Goal: Entertainment & Leisure: Browse casually

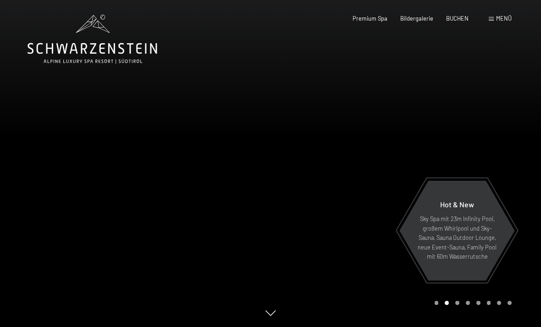
click at [425, 15] on span "Bildergalerie" at bounding box center [416, 18] width 33 height 7
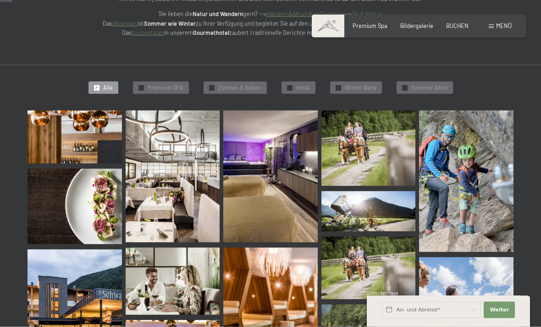
scroll to position [172, 0]
click at [73, 133] on img at bounding box center [75, 136] width 94 height 53
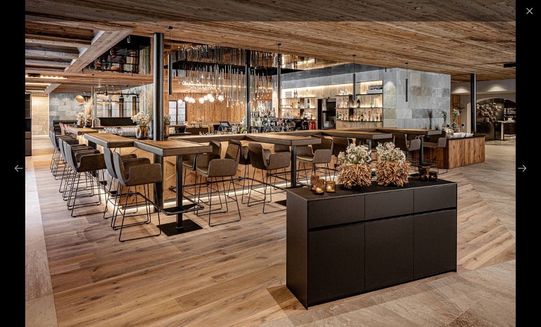
click at [527, 10] on button "Close gallery" at bounding box center [529, 11] width 23 height 22
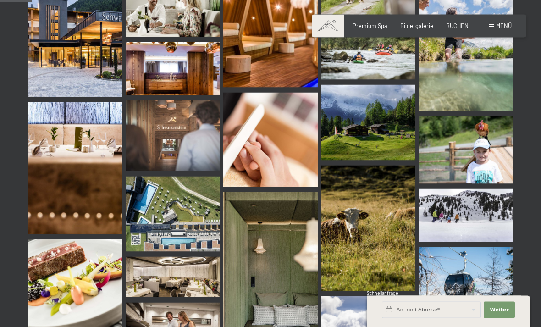
scroll to position [449, 0]
click at [189, 211] on img at bounding box center [173, 213] width 94 height 75
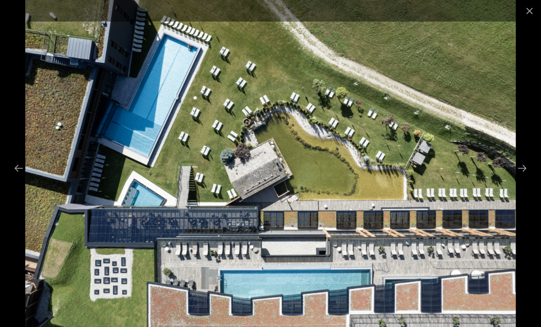
click at [526, 14] on button "Close gallery" at bounding box center [529, 11] width 23 height 22
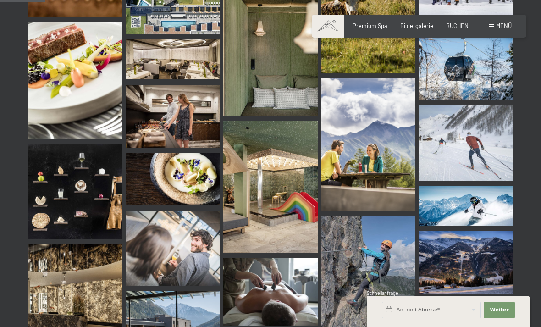
scroll to position [682, 0]
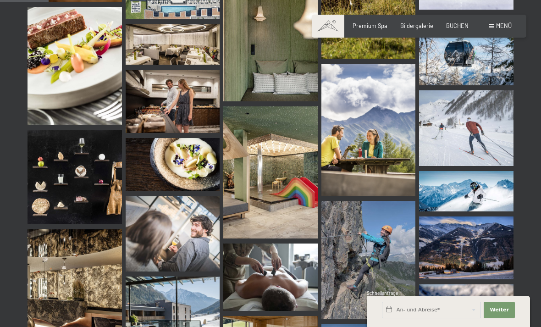
click at [352, 133] on img at bounding box center [369, 130] width 94 height 132
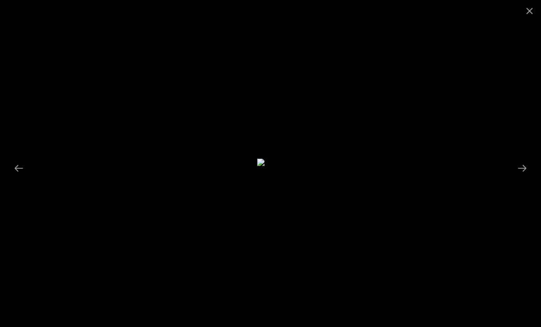
click at [526, 10] on button "Close gallery" at bounding box center [529, 11] width 23 height 22
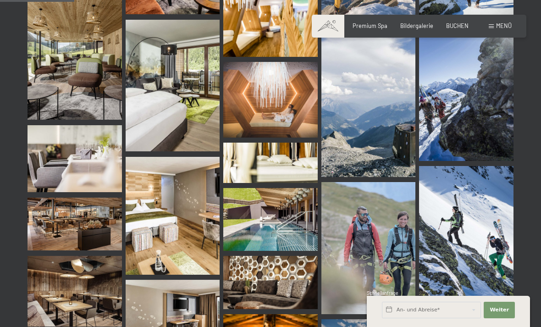
scroll to position [1071, 0]
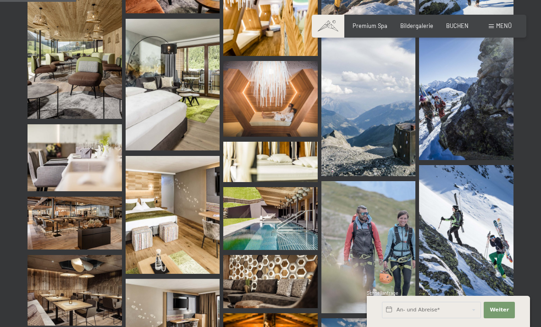
click at [281, 98] on img at bounding box center [270, 98] width 94 height 75
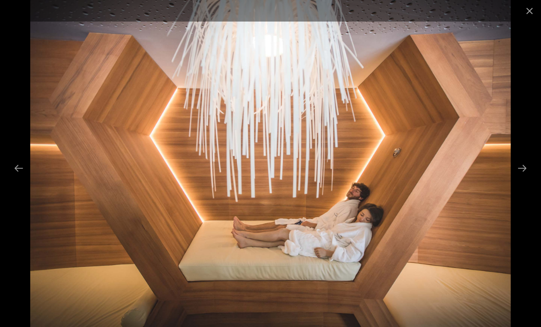
click at [530, 8] on button "Close gallery" at bounding box center [529, 11] width 23 height 22
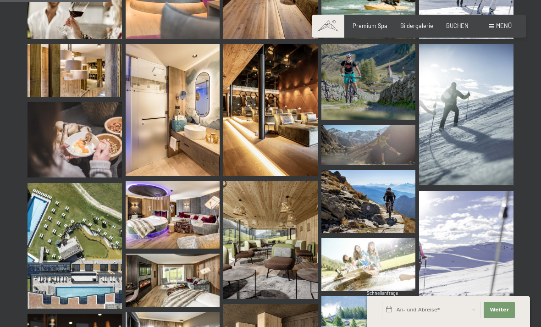
scroll to position [1555, 0]
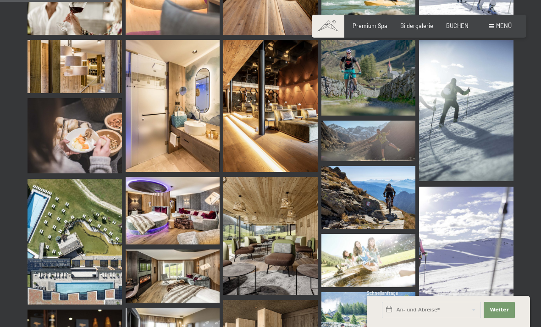
click at [163, 100] on img at bounding box center [173, 106] width 94 height 132
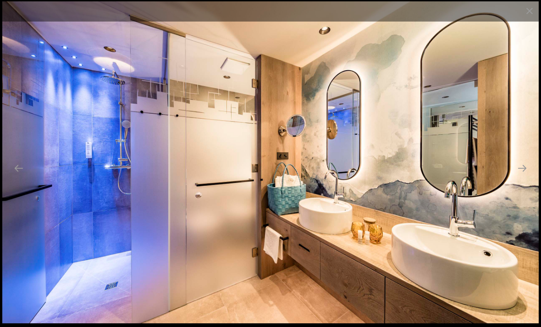
click at [525, 10] on button "Close gallery" at bounding box center [529, 11] width 23 height 22
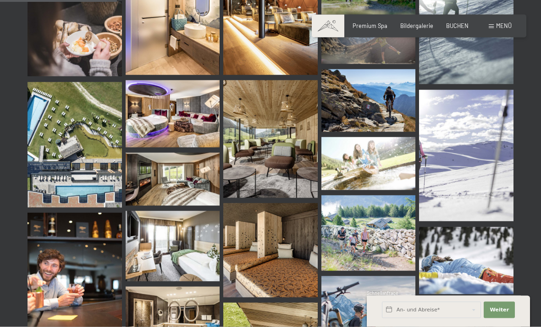
scroll to position [1664, 0]
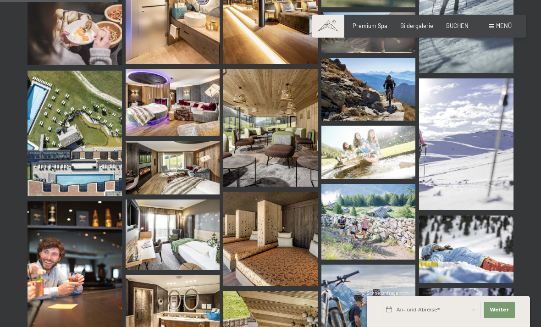
click at [72, 109] on img at bounding box center [75, 134] width 94 height 126
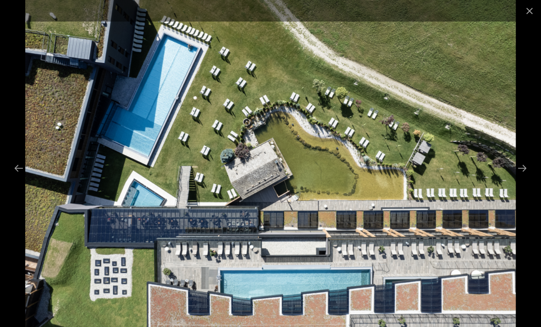
click at [529, 17] on button "Close gallery" at bounding box center [529, 11] width 23 height 22
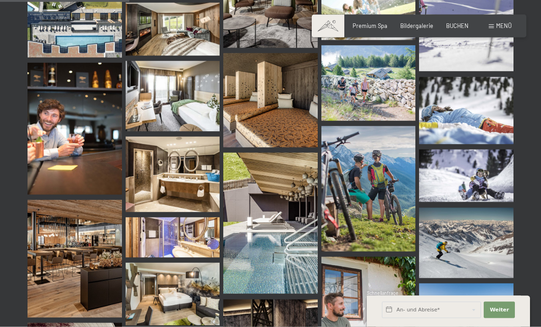
scroll to position [1871, 0]
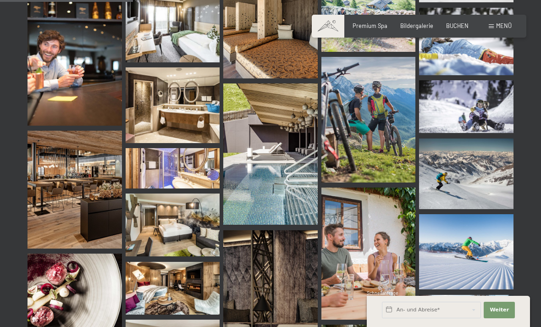
click at [286, 172] on img at bounding box center [270, 153] width 94 height 141
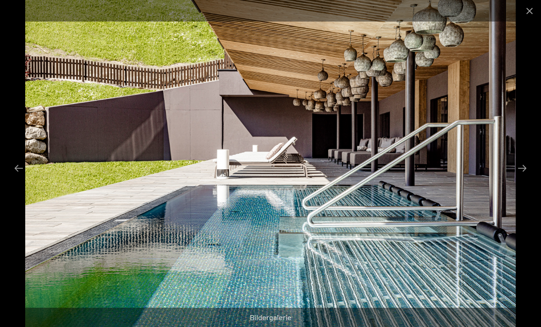
click at [527, 10] on button "Close gallery" at bounding box center [529, 11] width 23 height 22
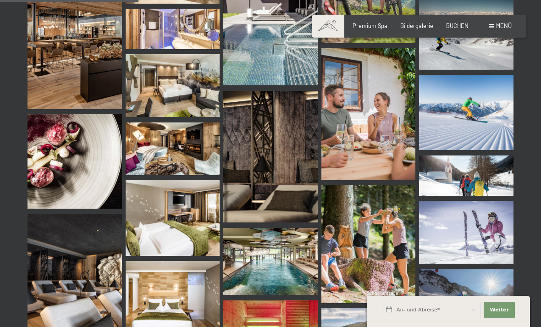
scroll to position [2011, 0]
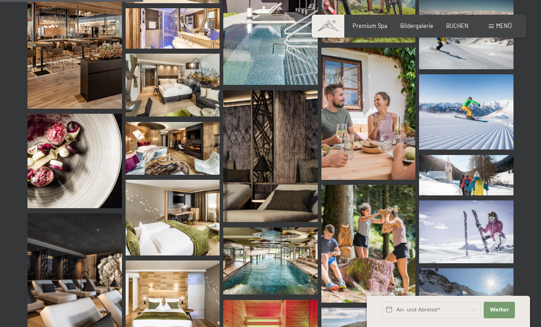
click at [263, 243] on img at bounding box center [270, 260] width 94 height 67
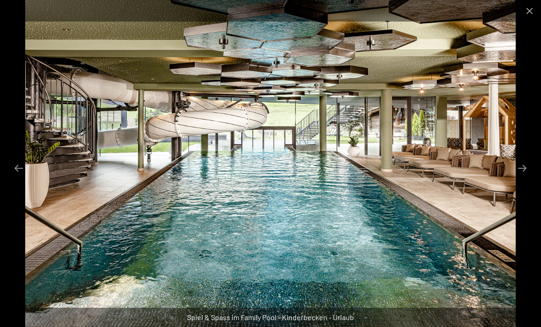
click at [528, 8] on button "Close gallery" at bounding box center [529, 11] width 23 height 22
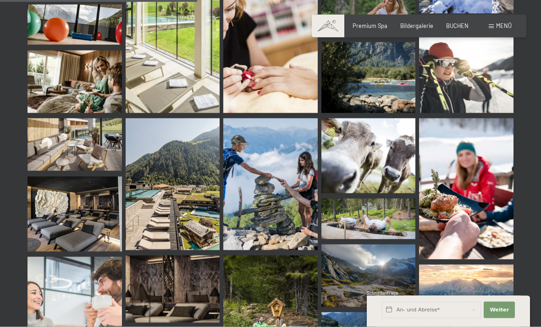
scroll to position [2792, 0]
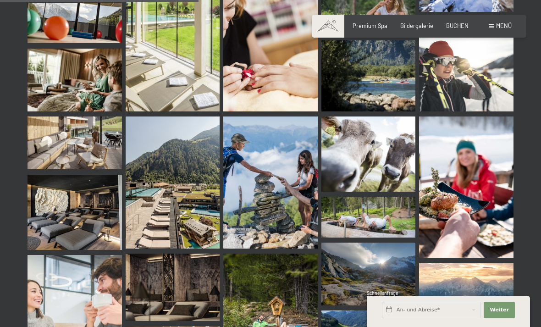
click at [192, 194] on img at bounding box center [173, 183] width 94 height 132
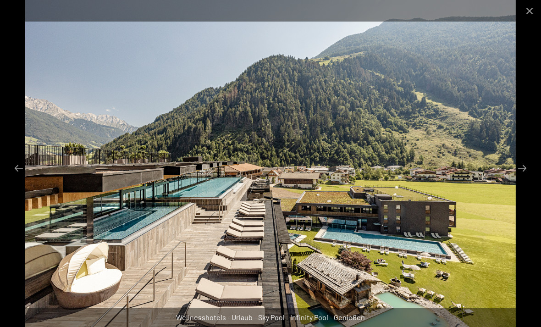
click at [525, 11] on button "Close gallery" at bounding box center [529, 11] width 23 height 22
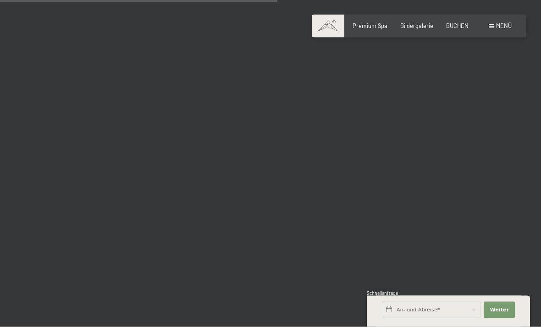
scroll to position [3900, 0]
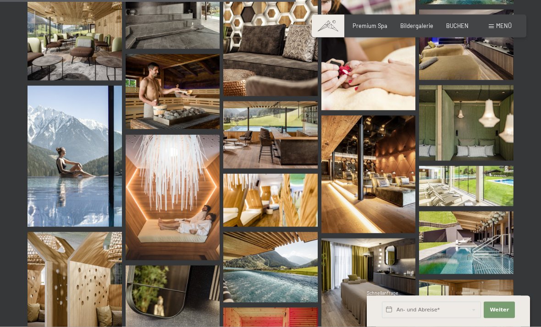
click at [260, 128] on img at bounding box center [270, 134] width 94 height 67
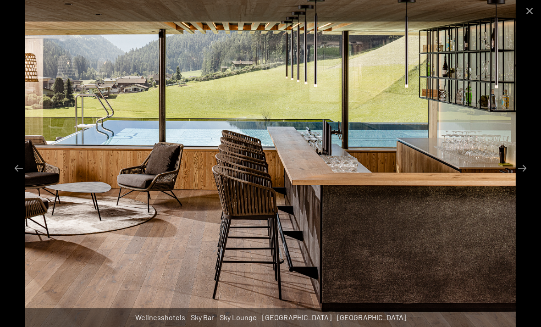
click at [529, 17] on button "Close gallery" at bounding box center [529, 11] width 23 height 22
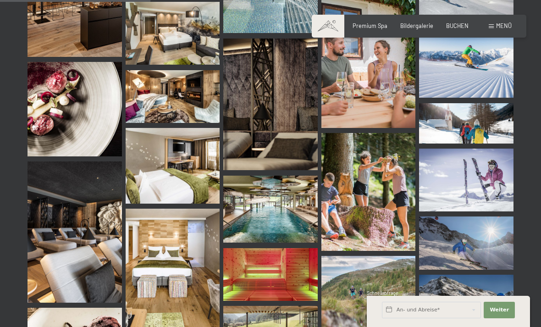
scroll to position [1395, 0]
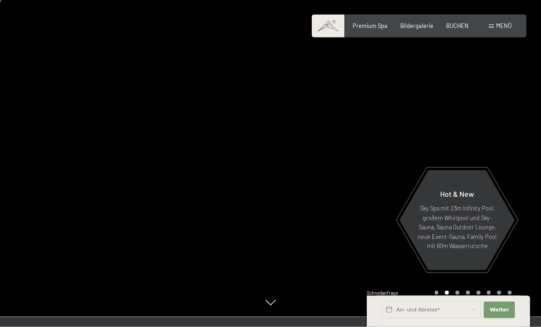
scroll to position [11, 0]
click at [423, 23] on span "Bildergalerie" at bounding box center [416, 25] width 33 height 7
